Goal: Communication & Community: Connect with others

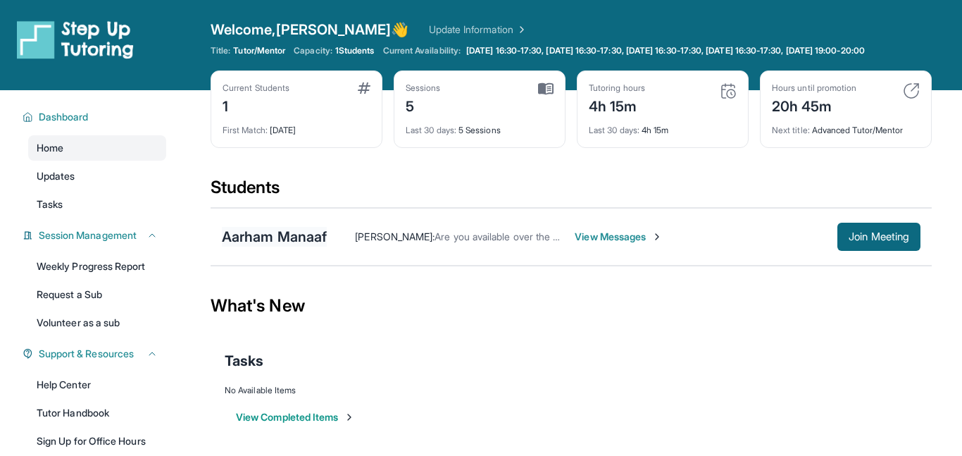
click at [293, 230] on div "Aarham Manaaf" at bounding box center [274, 237] width 105 height 20
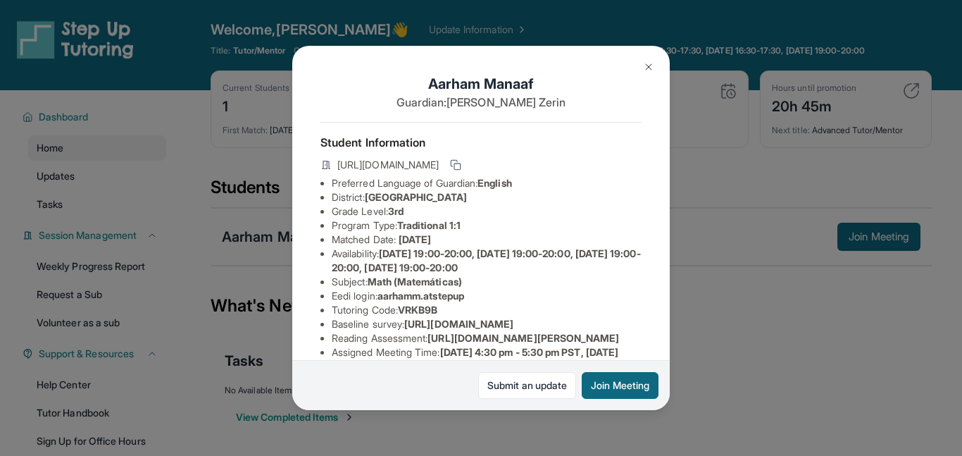
click at [758, 299] on div "Aarham Manaaf Guardian: Shahana Zerin Student Information https://student-porta…" at bounding box center [481, 228] width 962 height 456
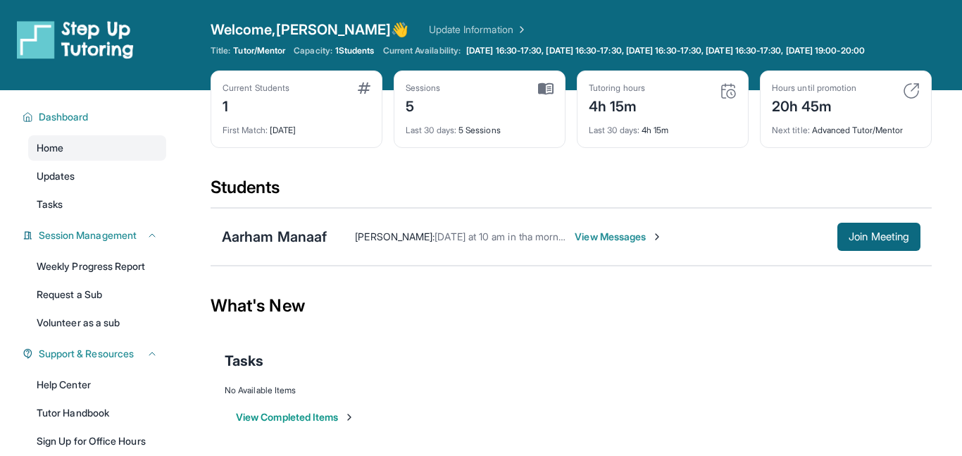
click at [628, 235] on span "View Messages" at bounding box center [619, 237] width 88 height 14
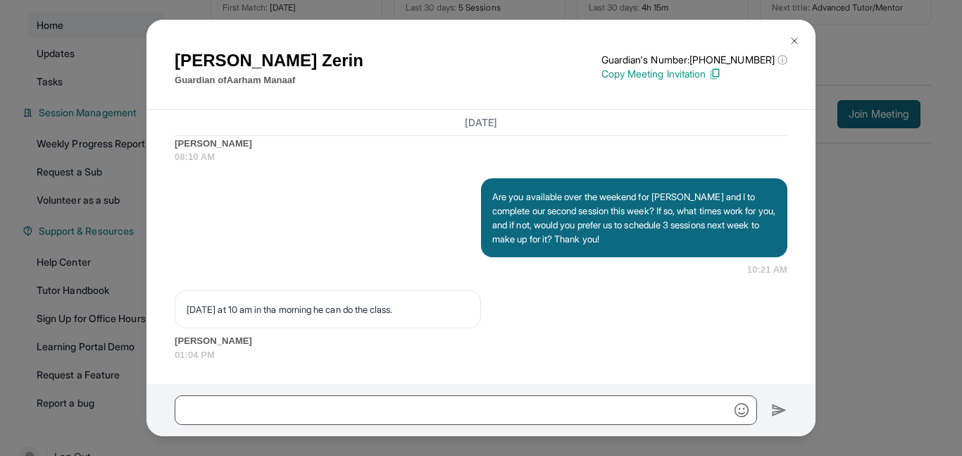
scroll to position [125, 0]
click at [795, 39] on img at bounding box center [794, 40] width 11 height 11
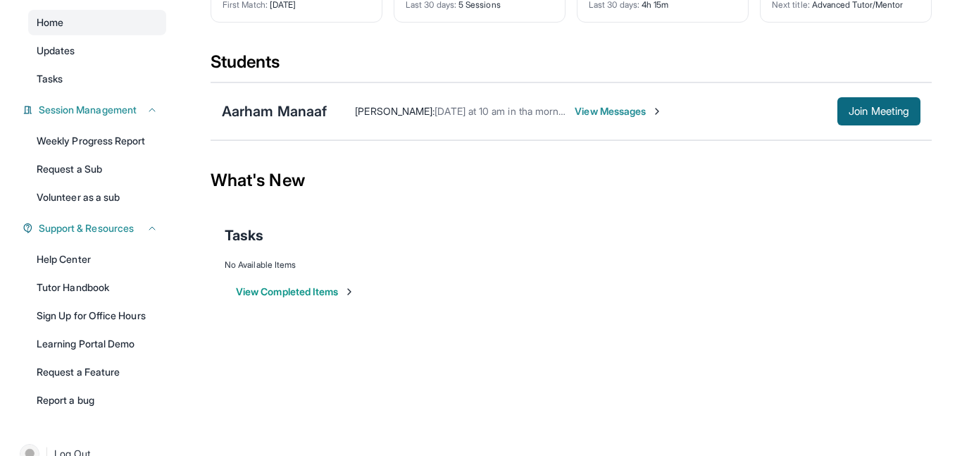
scroll to position [0, 0]
